Goal: Information Seeking & Learning: Learn about a topic

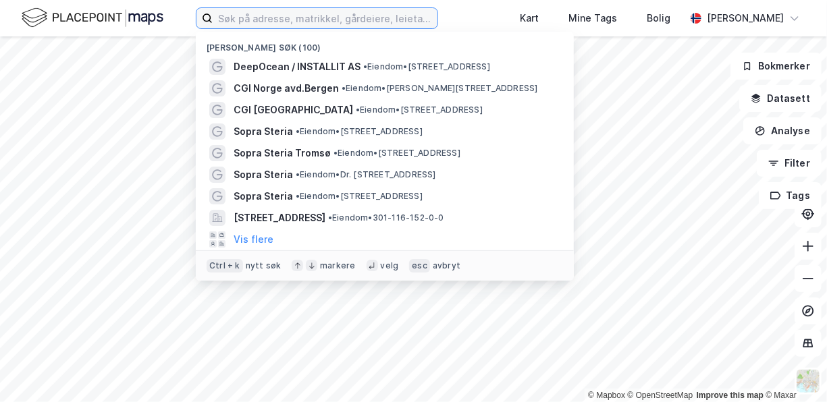
click at [266, 18] on input at bounding box center [325, 18] width 225 height 20
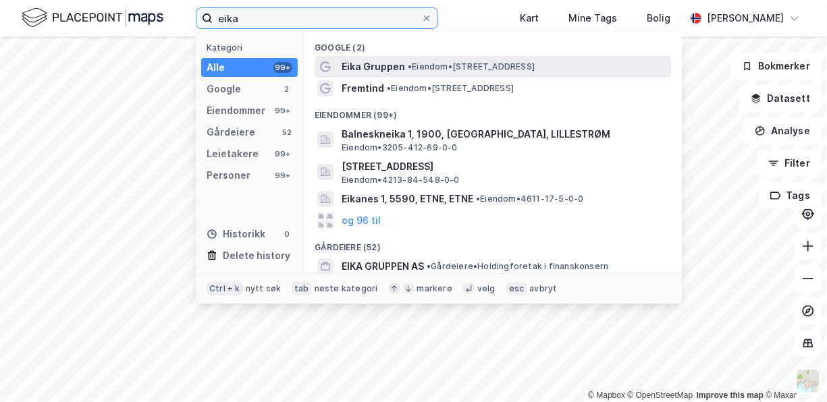
type input "eika"
click at [438, 68] on span "• Eiendom • [STREET_ADDRESS]" at bounding box center [471, 66] width 127 height 11
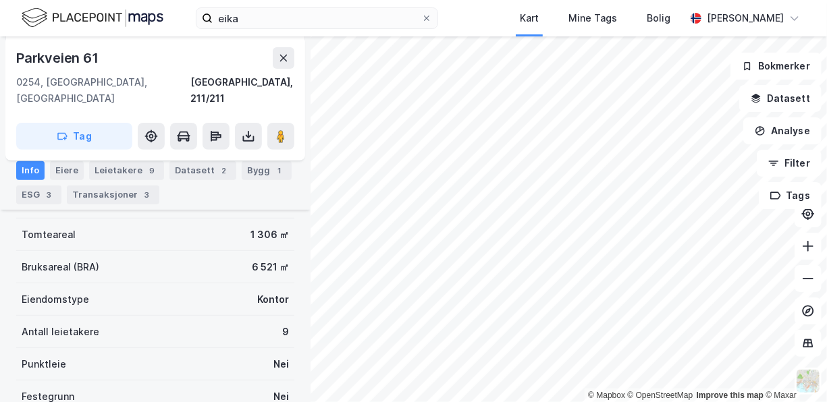
scroll to position [135, 0]
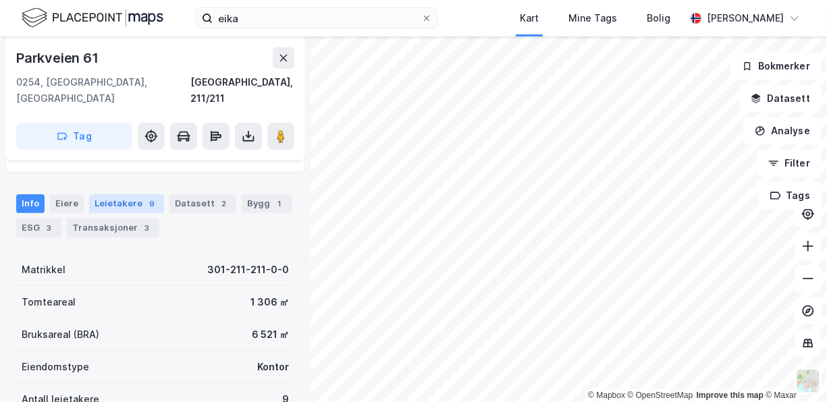
click at [119, 194] on div "Leietakere 9" at bounding box center [126, 203] width 75 height 19
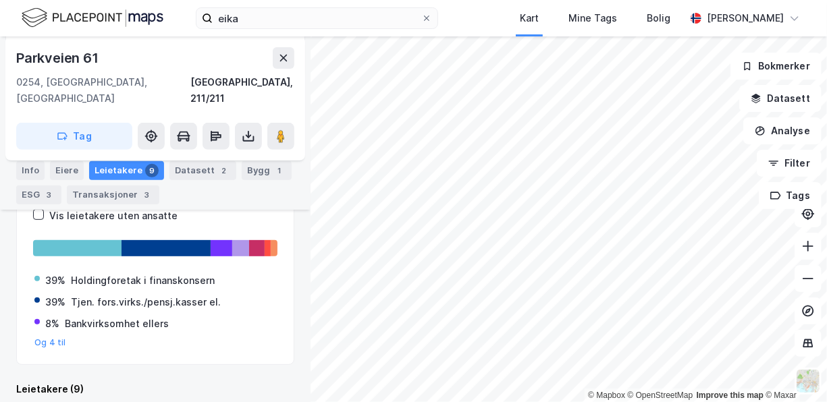
scroll to position [365, 0]
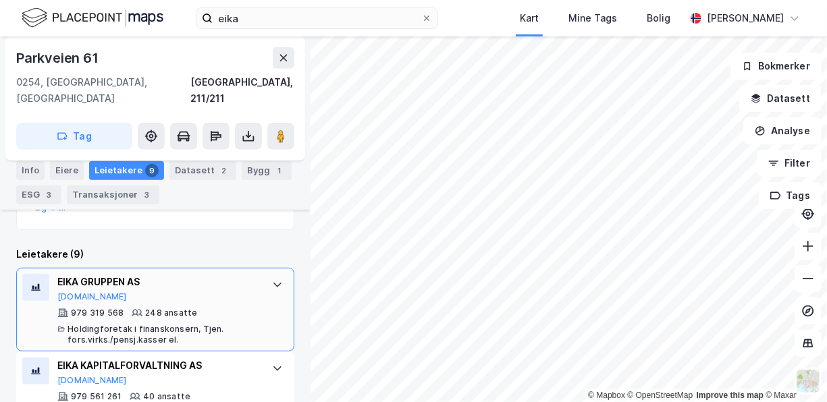
click at [114, 324] on div "Holdingforetak i finanskonsern, Tjen. fors.virks./pensj.kasser el." at bounding box center [163, 335] width 191 height 22
